Goal: Information Seeking & Learning: Find specific fact

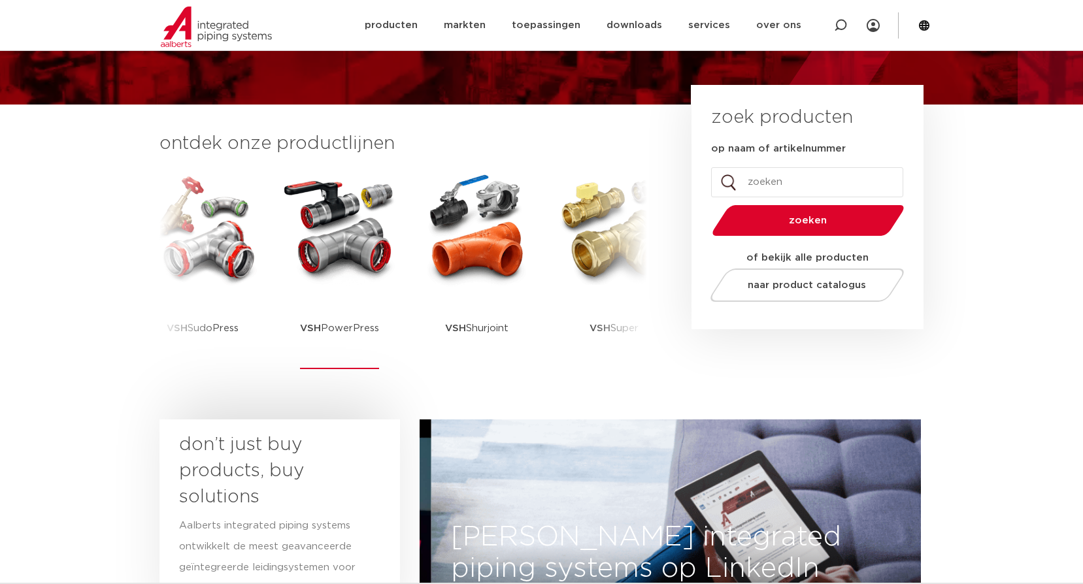
click at [339, 242] on img at bounding box center [340, 229] width 118 height 118
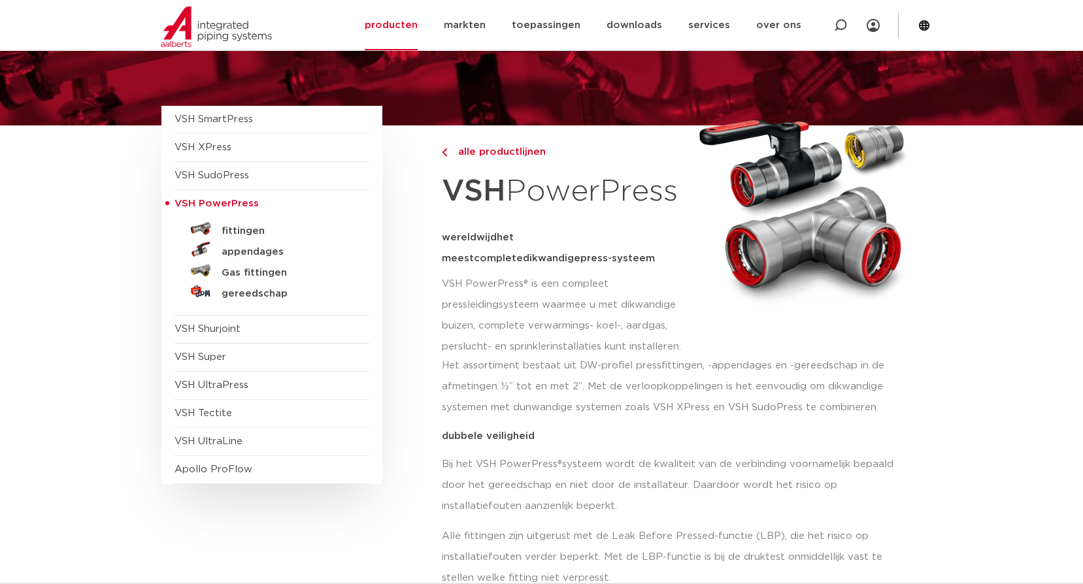
scroll to position [65, 0]
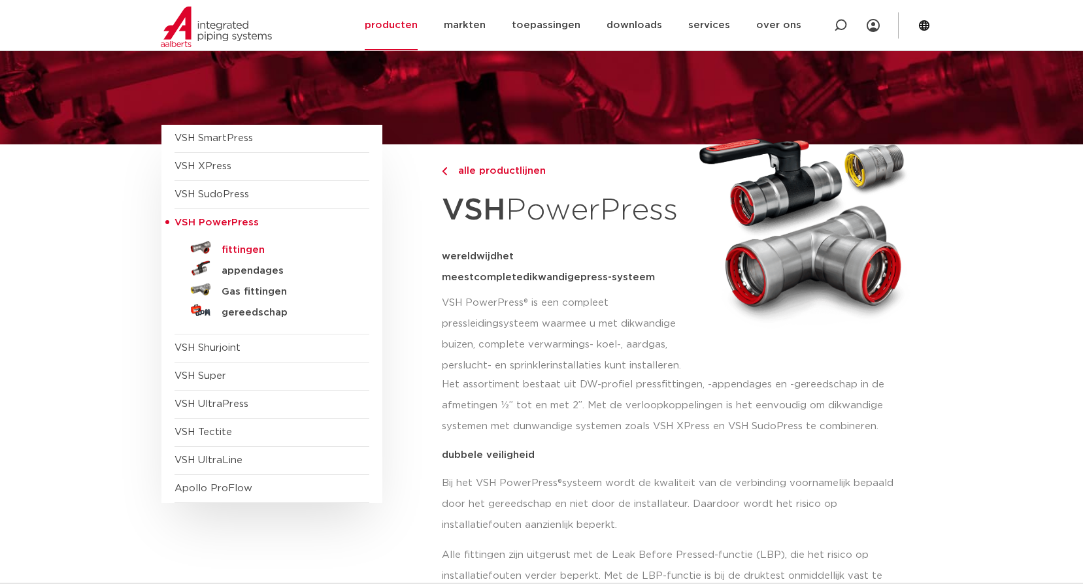
click at [240, 249] on h5 "fittingen" at bounding box center [286, 250] width 129 height 12
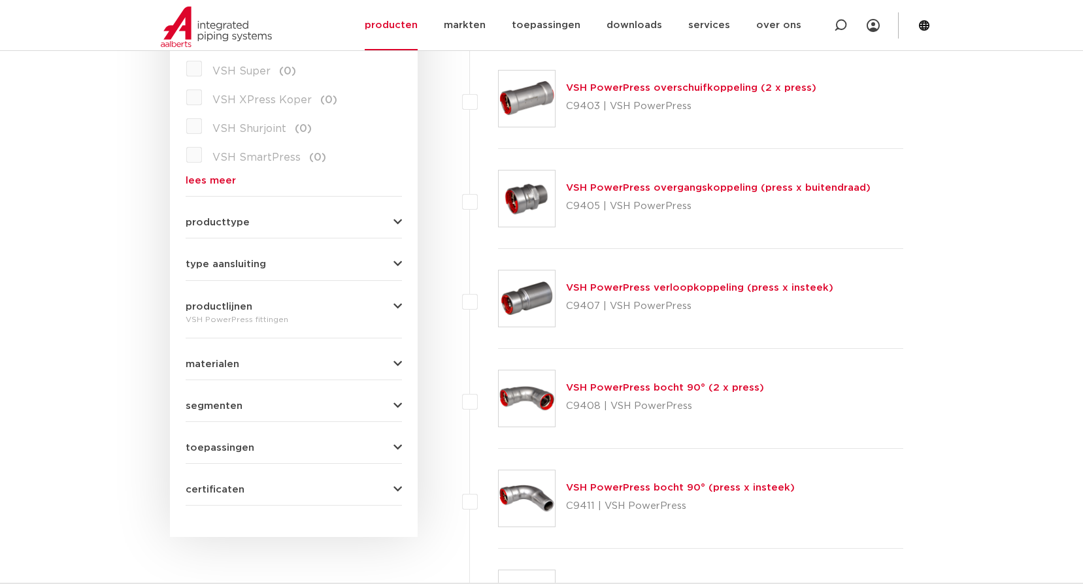
scroll to position [437, 0]
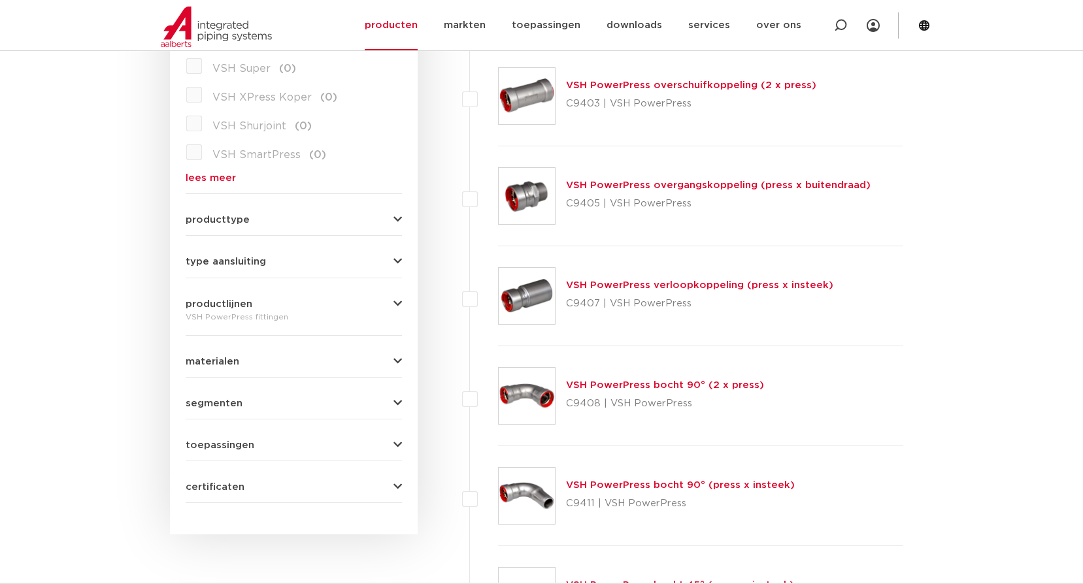
click at [712, 390] on link "VSH PowerPress bocht 90° (2 x press)" at bounding box center [665, 385] width 198 height 10
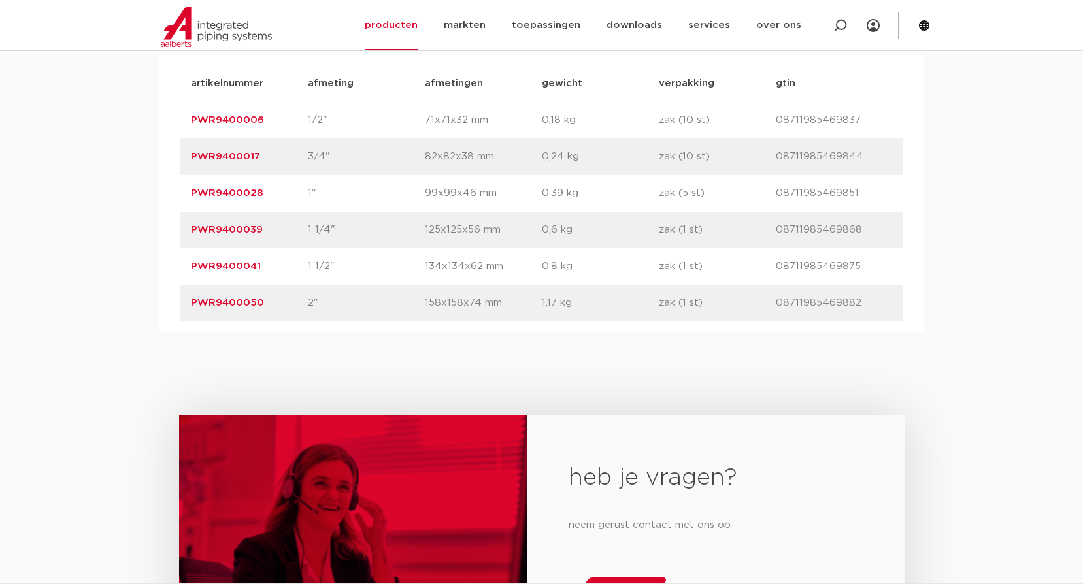
scroll to position [850, 0]
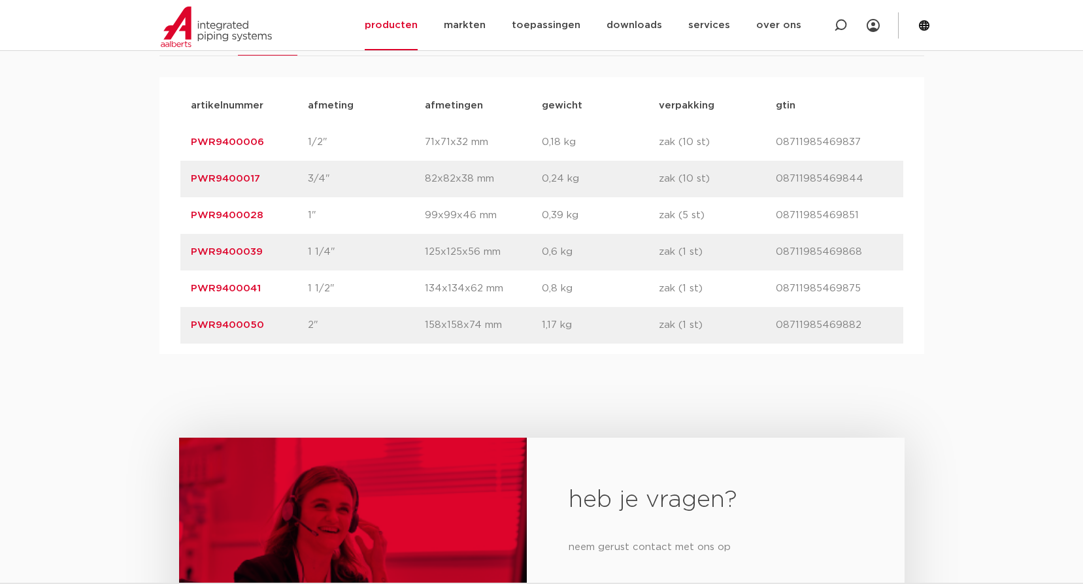
drag, startPoint x: 271, startPoint y: 281, endPoint x: 188, endPoint y: 299, distance: 85.6
click at [188, 299] on div "artikelnummer PWR9400041 afmeting 1 1/2" afmetingen 134x134x62 mm gewicht 0,8 k…" at bounding box center [541, 289] width 723 height 37
copy link "PWR9400041"
click at [269, 173] on p "PWR9400017" at bounding box center [249, 179] width 117 height 16
drag, startPoint x: 269, startPoint y: 173, endPoint x: 262, endPoint y: 178, distance: 8.5
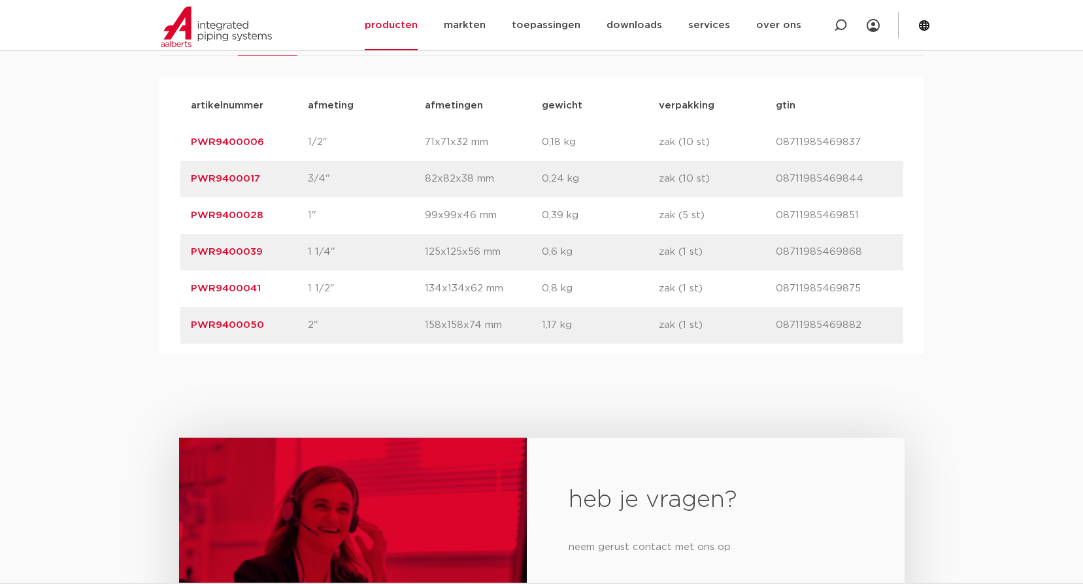
click at [269, 174] on p "PWR9400017" at bounding box center [249, 179] width 117 height 16
drag, startPoint x: 199, startPoint y: 180, endPoint x: 186, endPoint y: 180, distance: 13.7
click at [198, 180] on link "PWR9400017" at bounding box center [225, 179] width 69 height 10
drag, startPoint x: 185, startPoint y: 178, endPoint x: 266, endPoint y: 188, distance: 81.6
click at [266, 188] on div "artikelnummer PWR9400017 afmeting 3/4" afmetingen 82x82x38 mm gewicht 0,24 kg v…" at bounding box center [541, 179] width 723 height 37
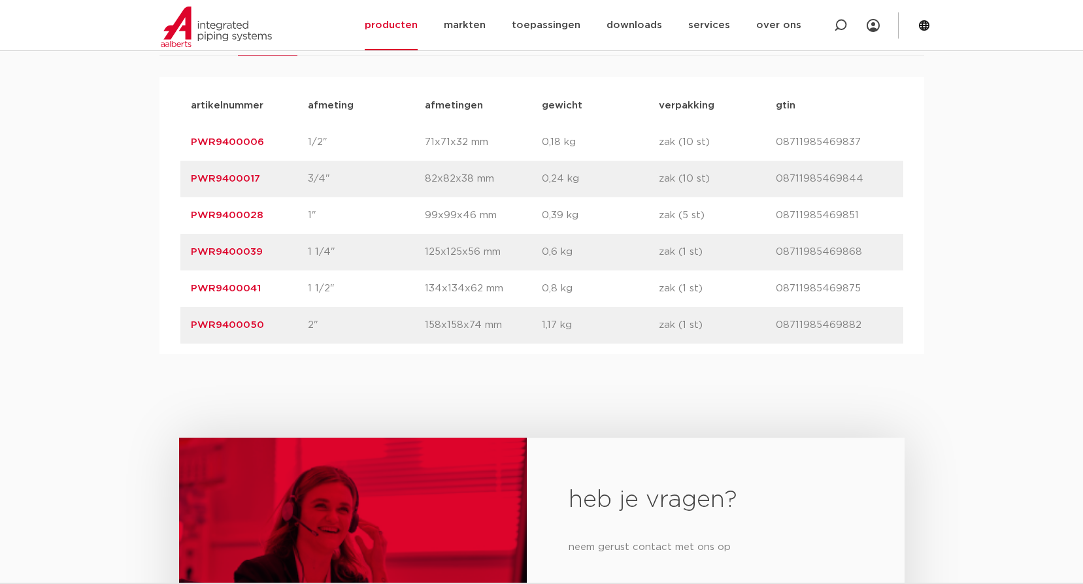
copy link "PWR9400017"
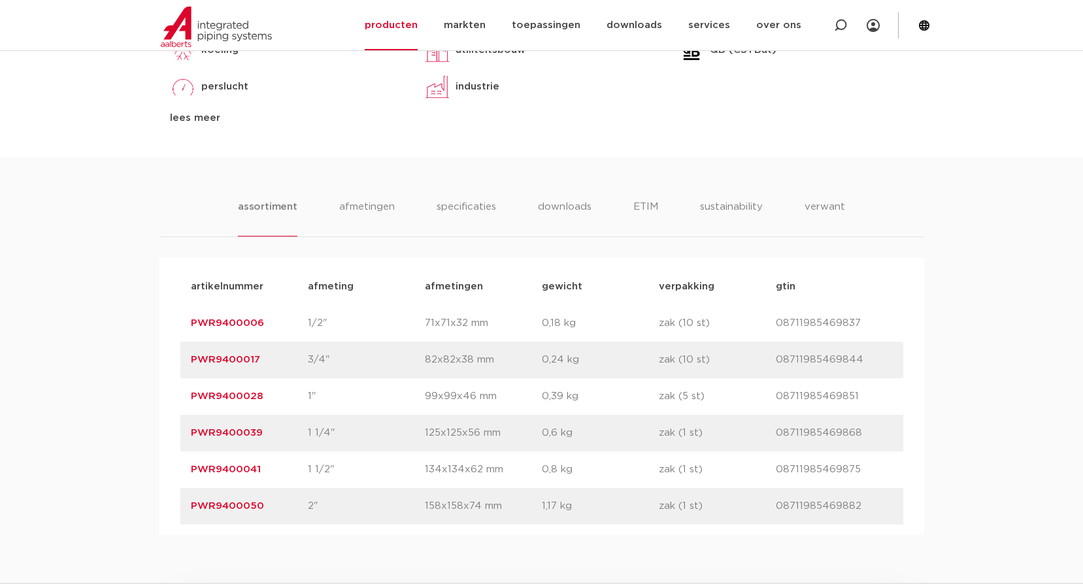
scroll to position [392, 0]
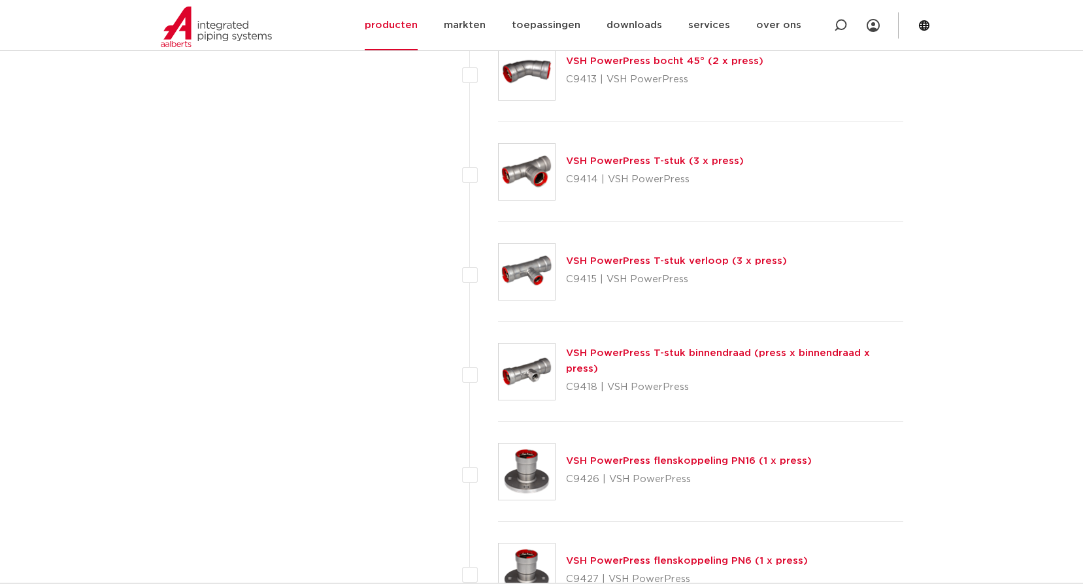
scroll to position [1090, 0]
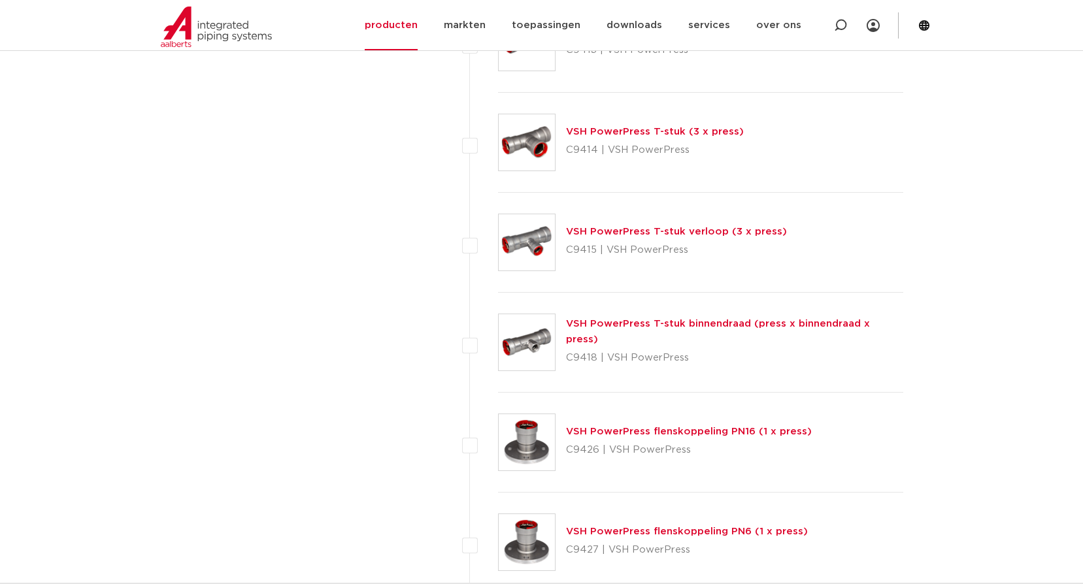
click at [816, 333] on link "VSH PowerPress T-stuk binnendraad (press x binnendraad x press)" at bounding box center [718, 331] width 304 height 25
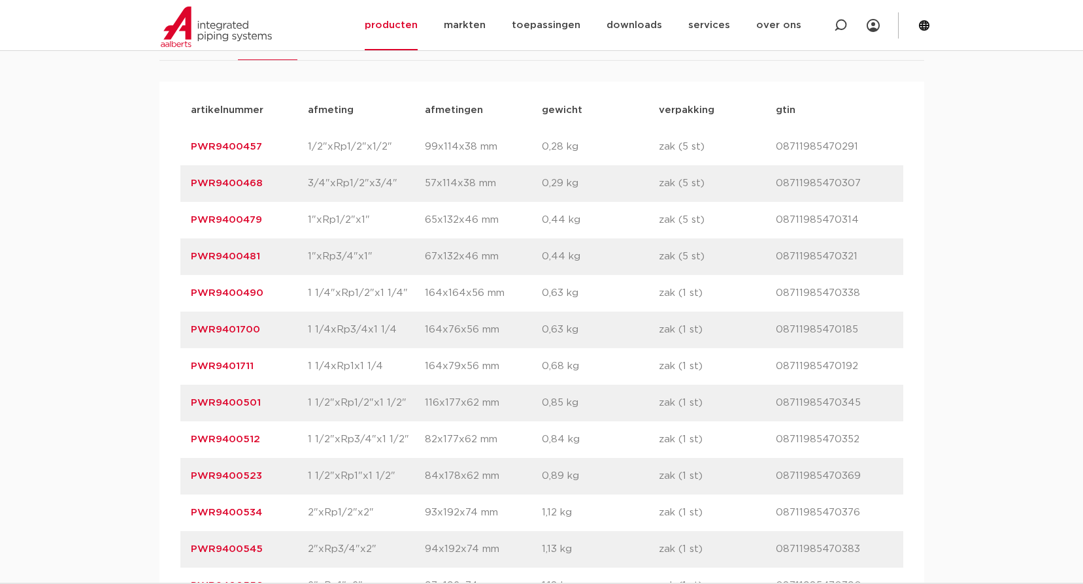
scroll to position [915, 0]
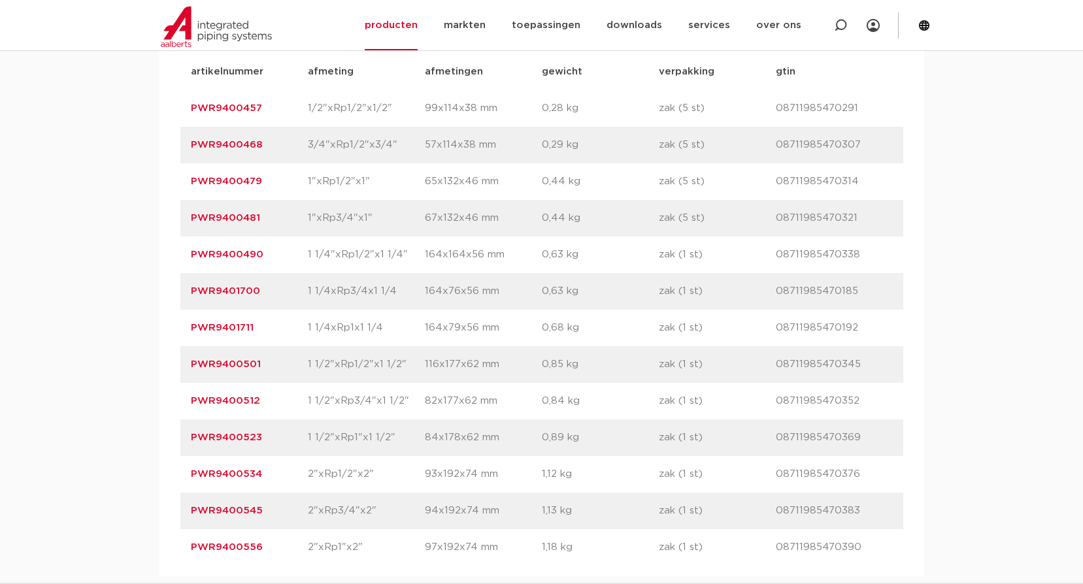
drag, startPoint x: 270, startPoint y: 365, endPoint x: 180, endPoint y: 367, distance: 89.6
click at [180, 367] on div "artikelnummer PWR9400501 afmeting 1 1/2"xRp1/2"x1 1/2" [GEOGRAPHIC_DATA] 116x17…" at bounding box center [541, 364] width 723 height 37
copy link "PWR9400501"
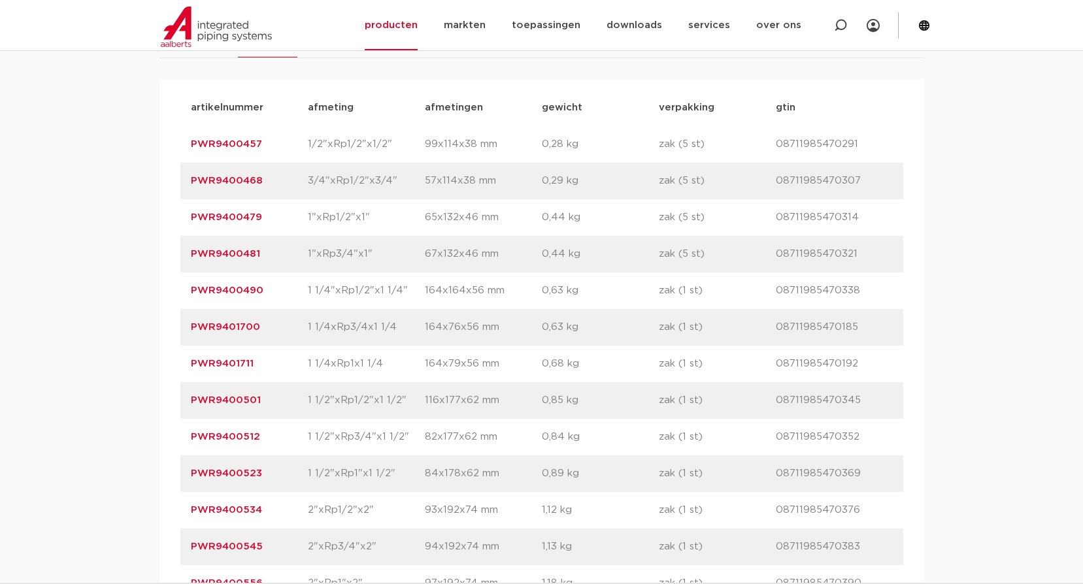
scroll to position [850, 0]
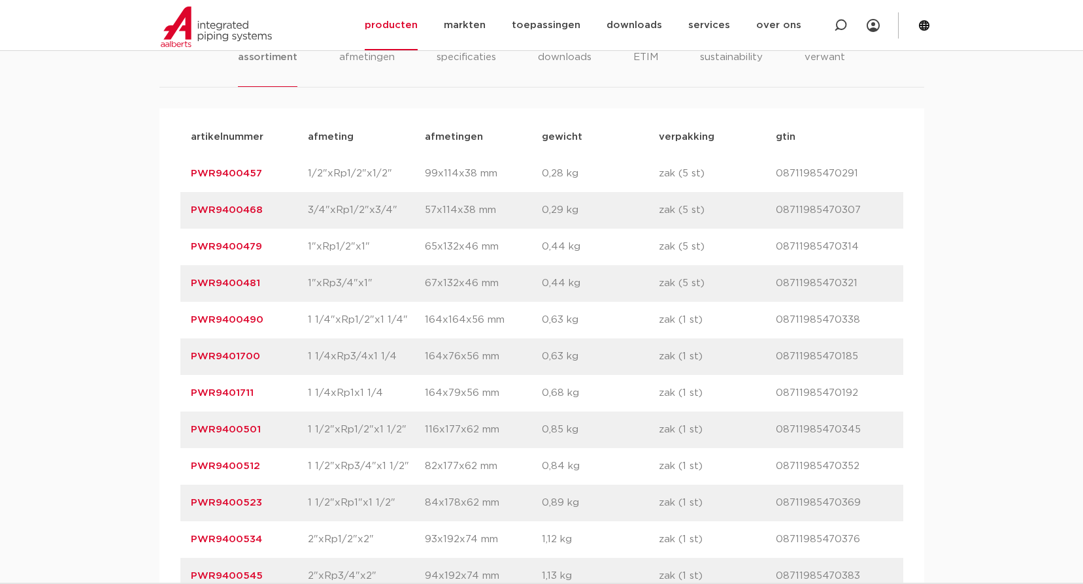
drag, startPoint x: 275, startPoint y: 202, endPoint x: 170, endPoint y: 208, distance: 105.4
click at [170, 208] on div "artikelnummer afmeting [GEOGRAPHIC_DATA] gewicht verpakking gtin artikelnummer …" at bounding box center [541, 374] width 765 height 533
copy link "PWR9400468"
